Goal: Information Seeking & Learning: Learn about a topic

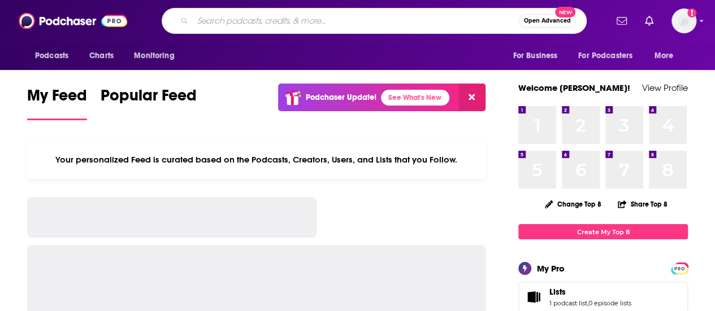
click at [326, 20] on input "Search podcasts, credits, & more..." at bounding box center [356, 21] width 326 height 18
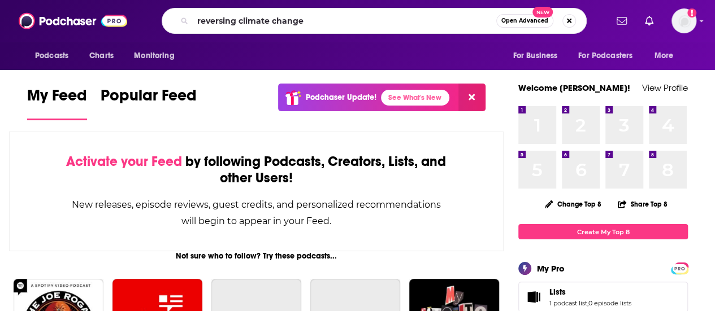
type input "reversing climate change"
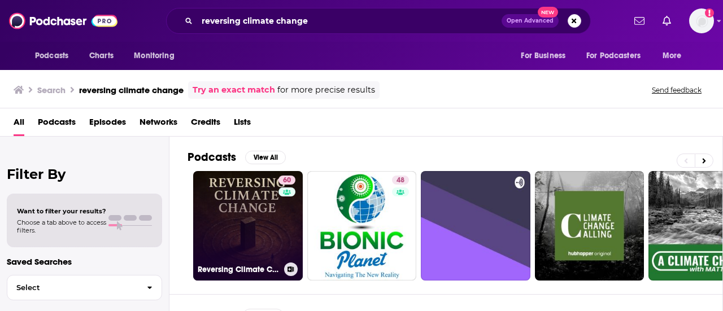
click at [260, 207] on link "60 Reversing Climate Change" at bounding box center [248, 226] width 110 height 110
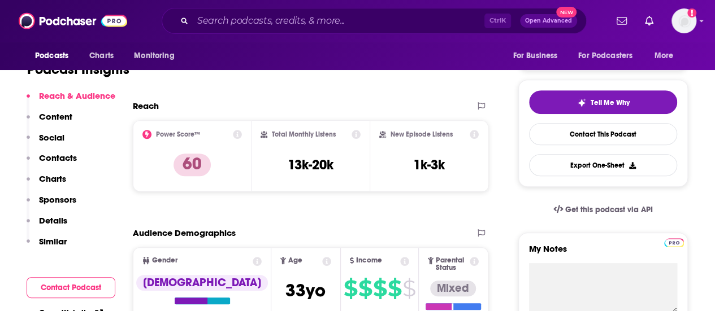
scroll to position [226, 0]
